Goal: Task Accomplishment & Management: Use online tool/utility

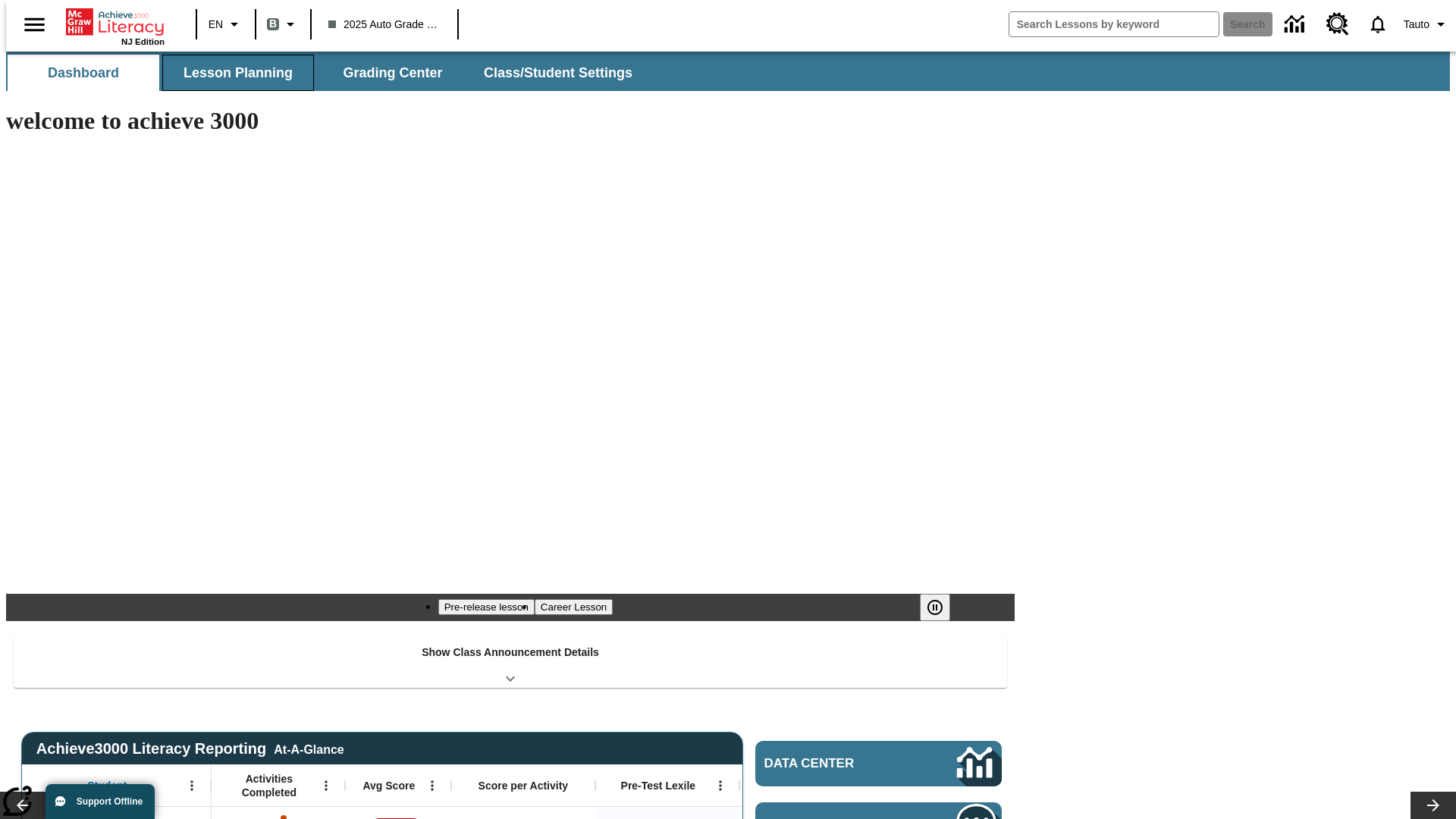
click at [232, 73] on span "Lesson Planning" at bounding box center [238, 73] width 110 height 17
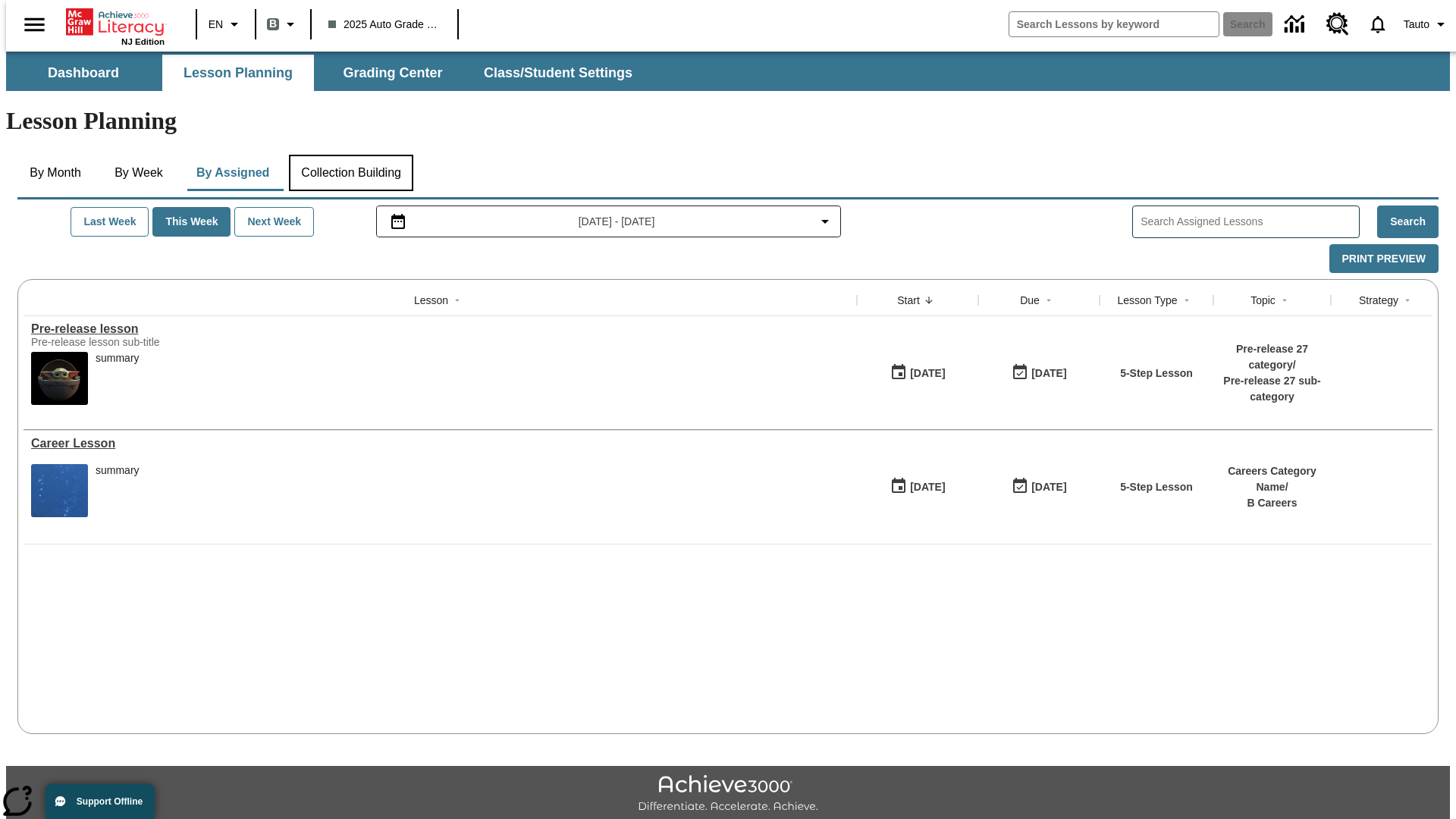
click at [350, 155] on button "Collection Building" at bounding box center [351, 173] width 124 height 36
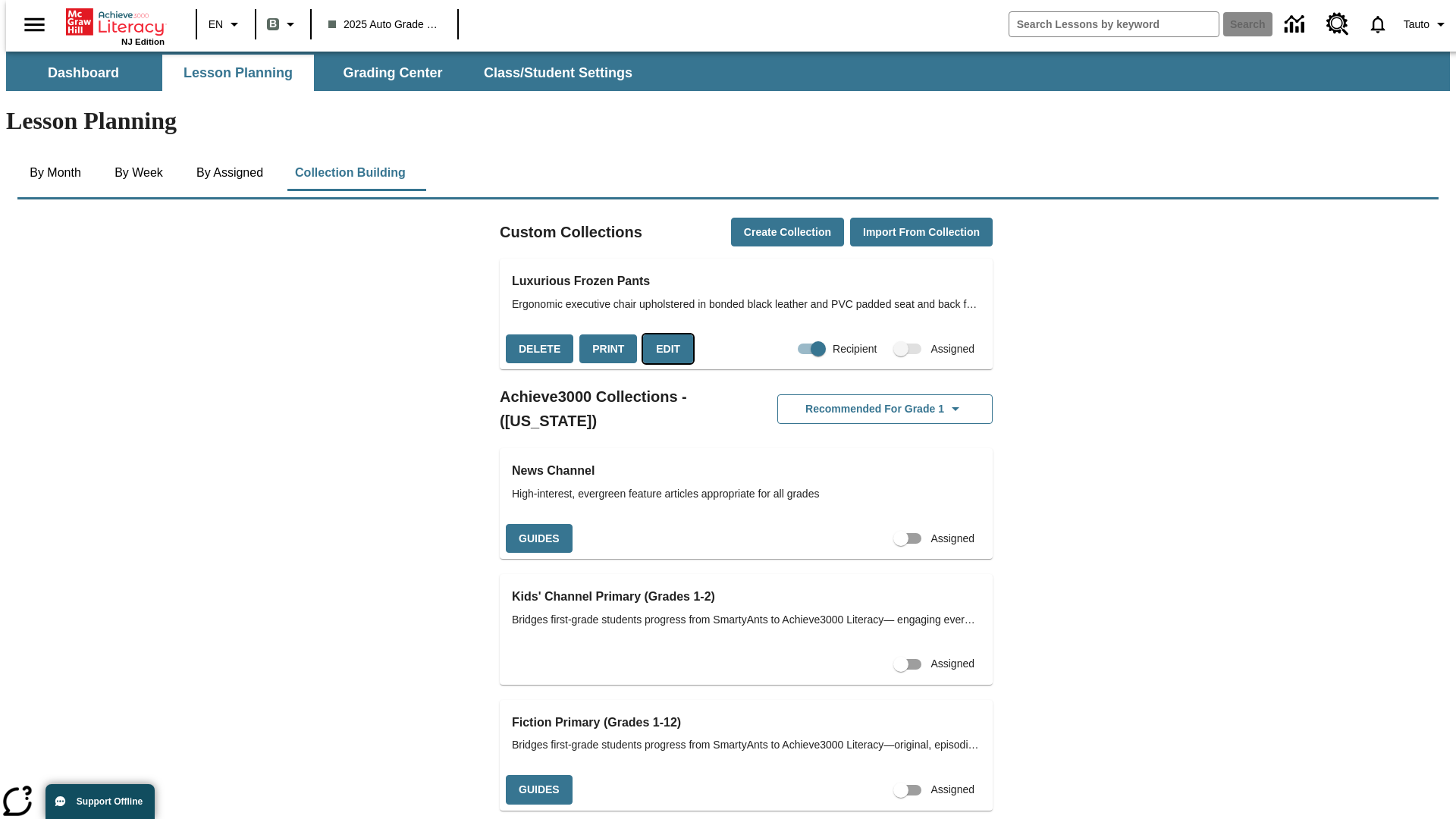
click at [662, 335] on button "Edit" at bounding box center [667, 349] width 50 height 30
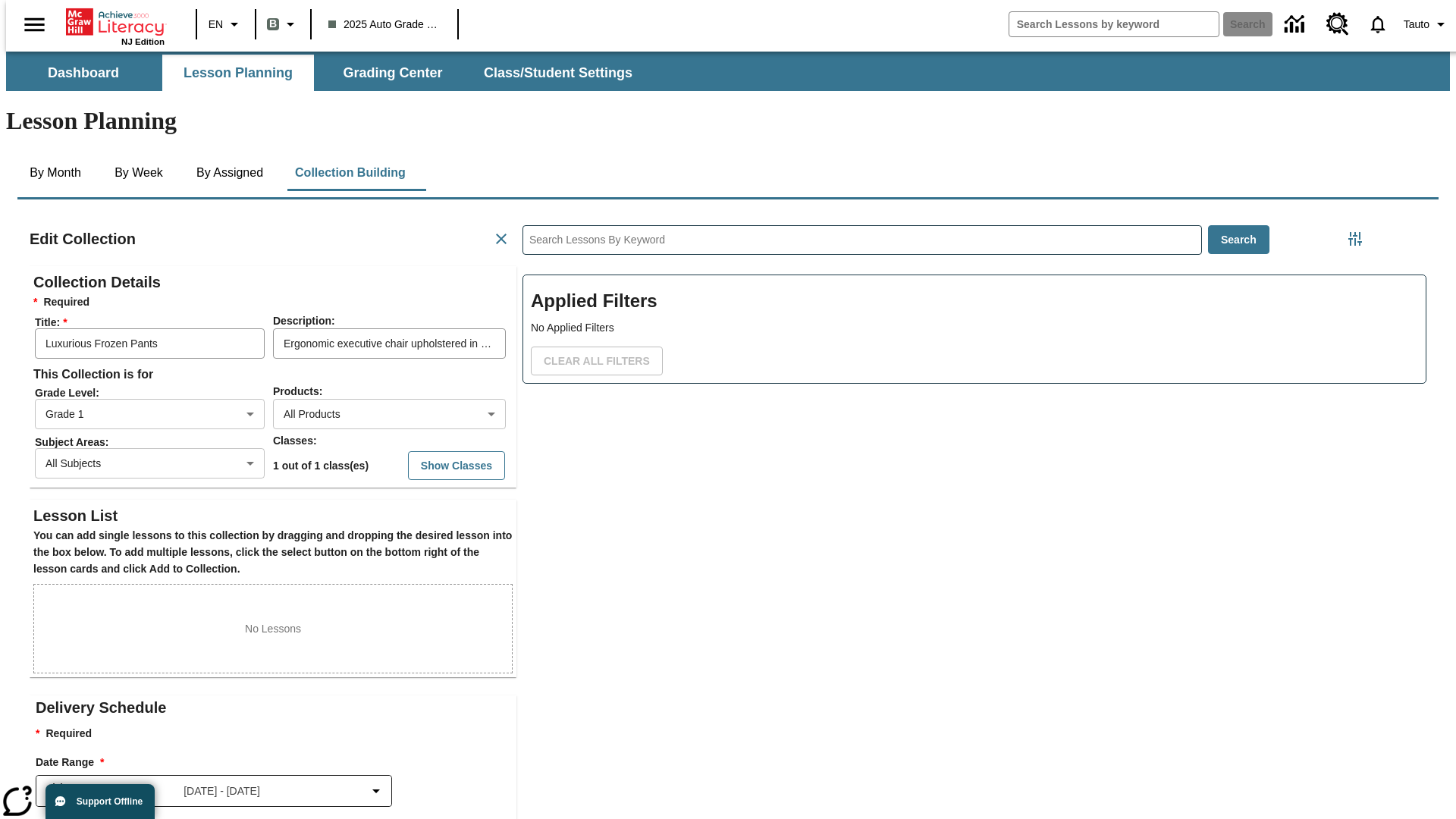
scroll to position [1, 1]
click at [365, 358] on body "Skip to main content NJ Edition EN B 2025 Auto Grade 1 B Search 0 Tauto Dashboa…" at bounding box center [728, 527] width 1444 height 951
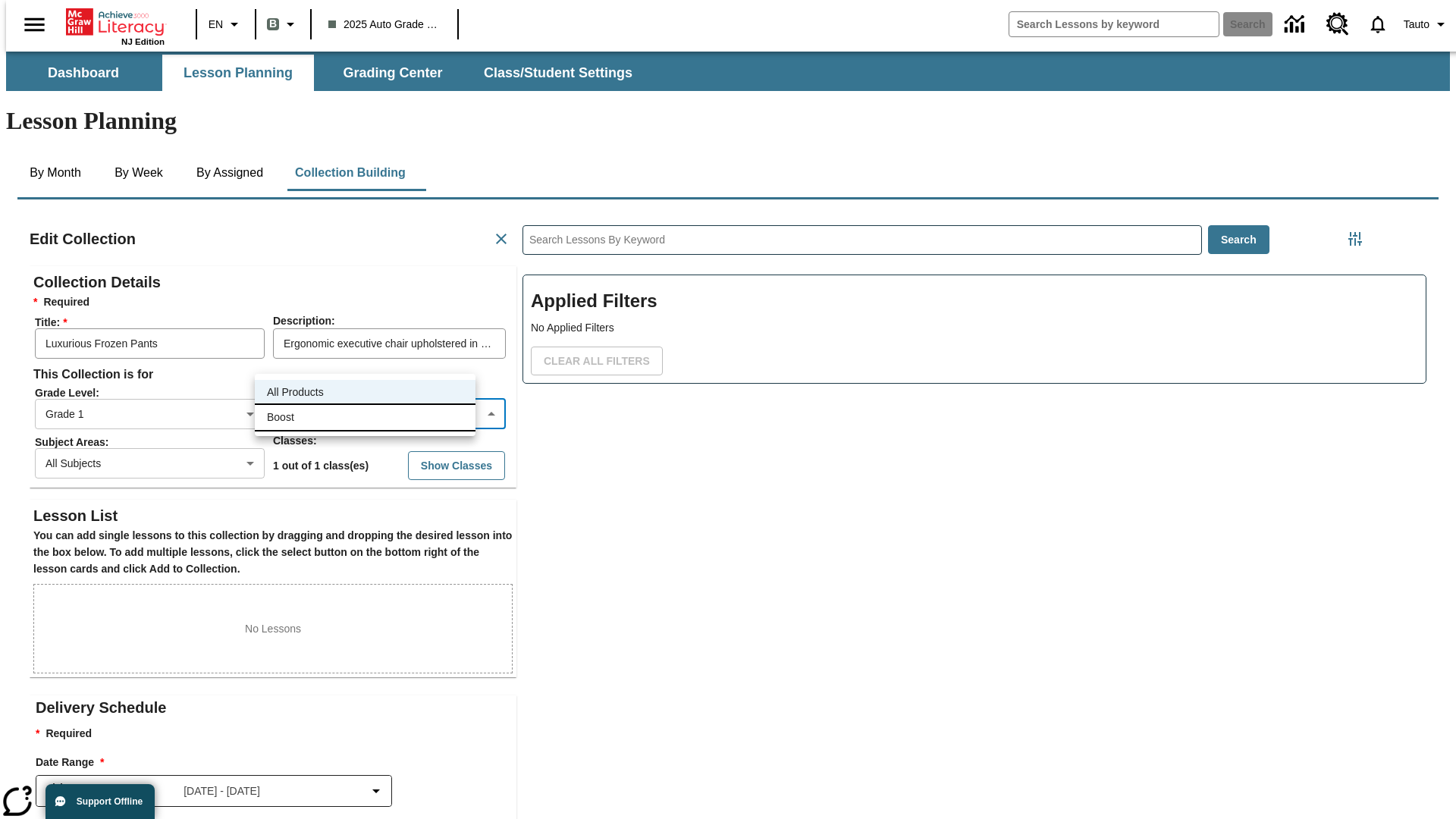
click at [365, 417] on li "Boost" at bounding box center [365, 417] width 221 height 25
type input "12"
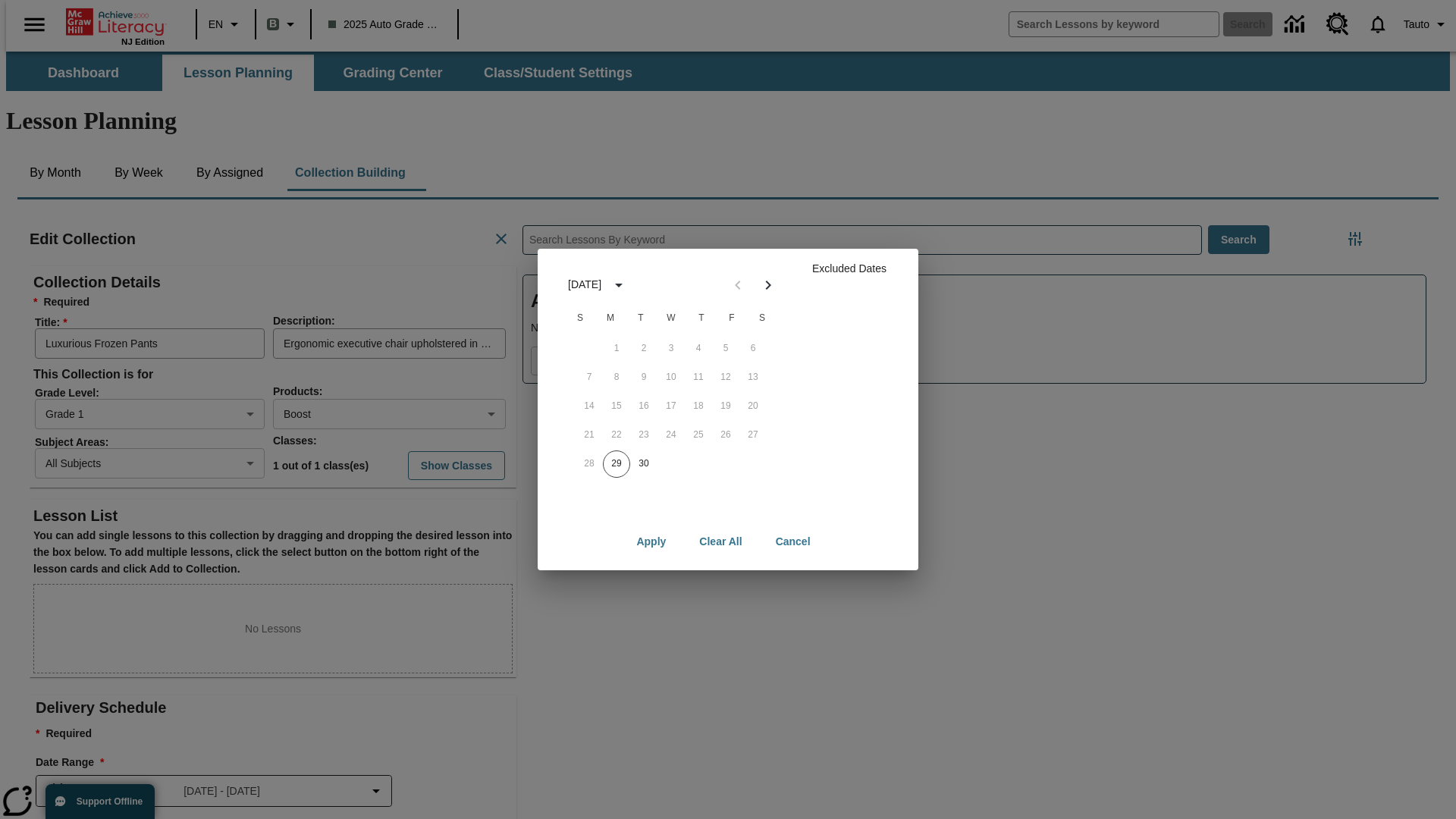
scroll to position [152, 0]
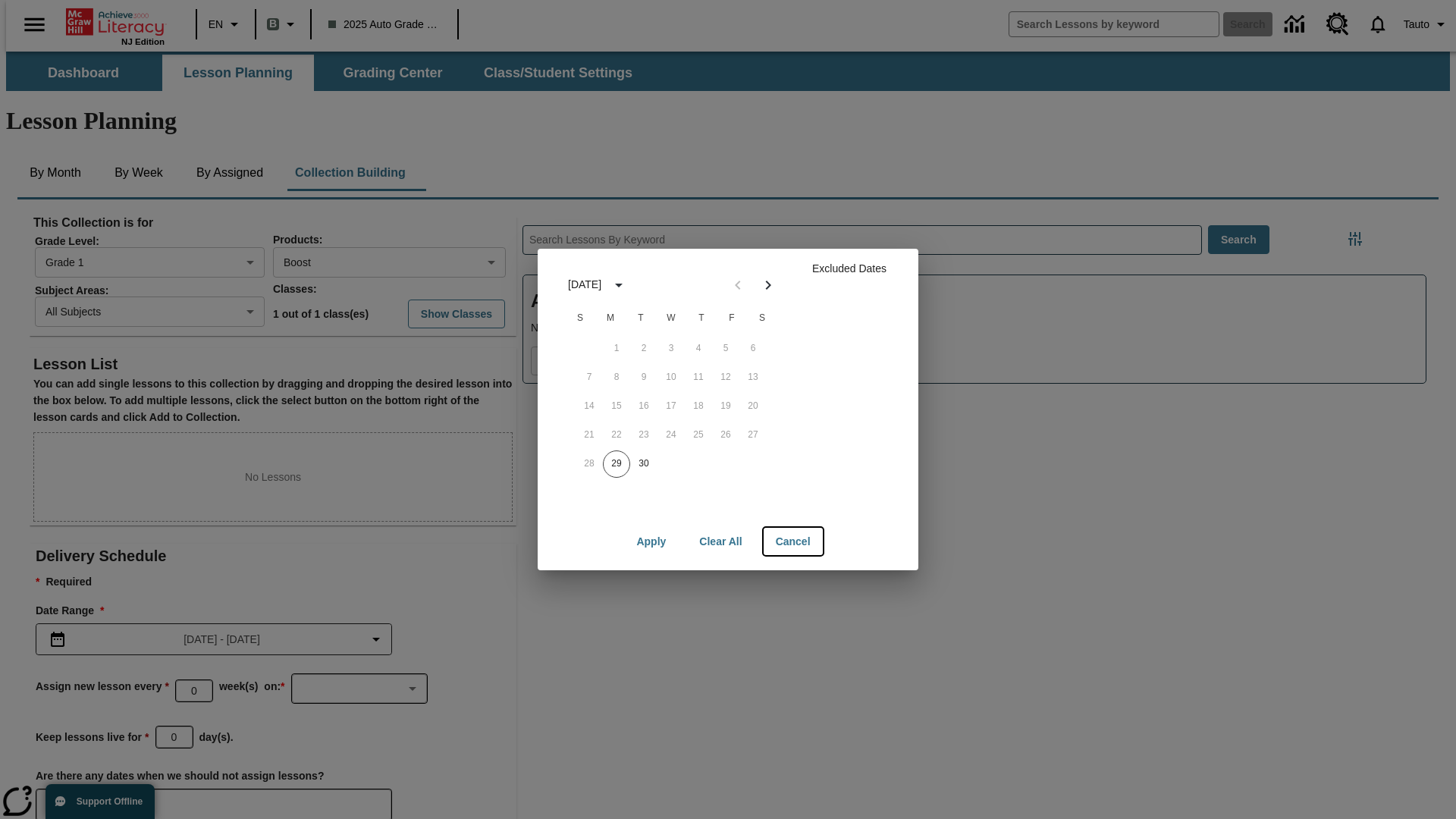
click at [793, 541] on button "Cancel" at bounding box center [794, 542] width 59 height 28
